Goal: Complete application form

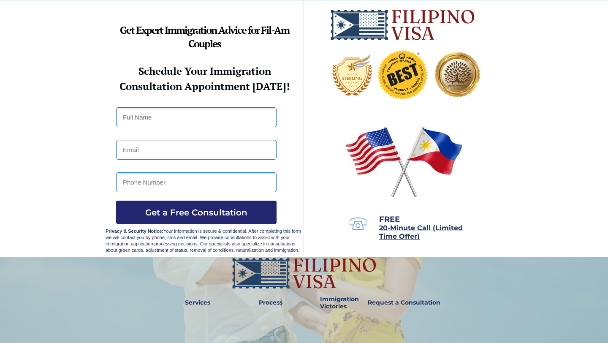
click at [202, 114] on input "text" at bounding box center [196, 117] width 160 height 20
type input "[PERSON_NAME]"
click at [193, 150] on input "email" at bounding box center [196, 150] width 160 height 20
type input "[EMAIL_ADDRESS][DOMAIN_NAME]"
click at [174, 184] on input "tel" at bounding box center [196, 182] width 160 height 20
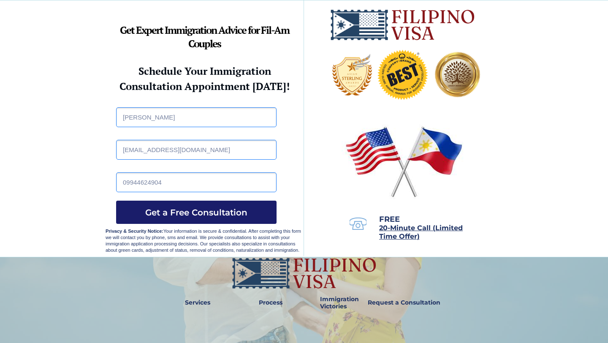
type input "09944624904"
click at [177, 218] on button "Get a Free Consultation" at bounding box center [196, 211] width 160 height 23
